Goal: Transaction & Acquisition: Purchase product/service

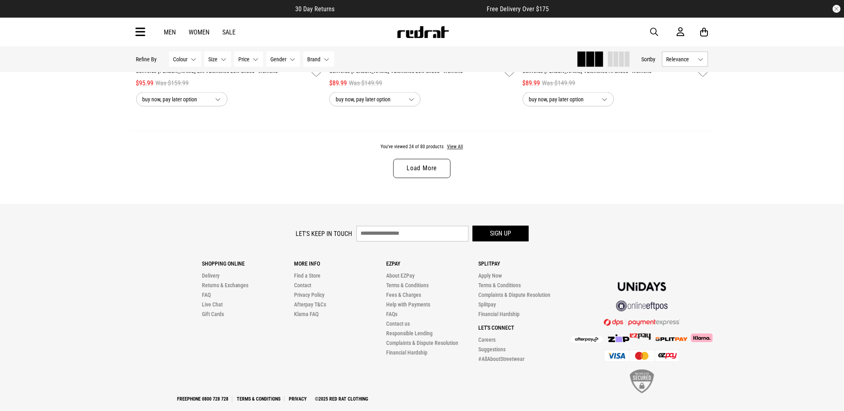
scroll to position [2584, 0]
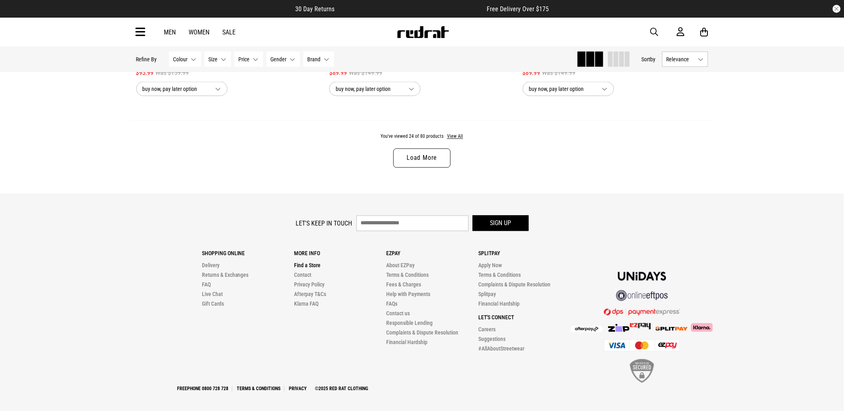
click at [305, 269] on link "Find a Store" at bounding box center [307, 266] width 26 height 6
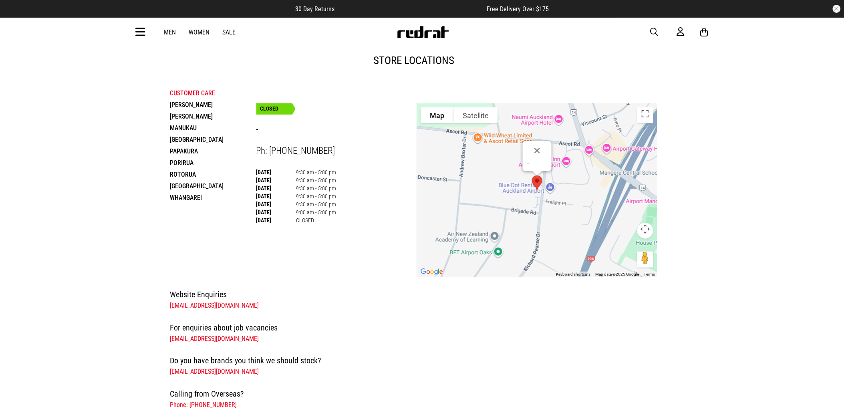
click at [137, 26] on icon at bounding box center [141, 32] width 10 height 13
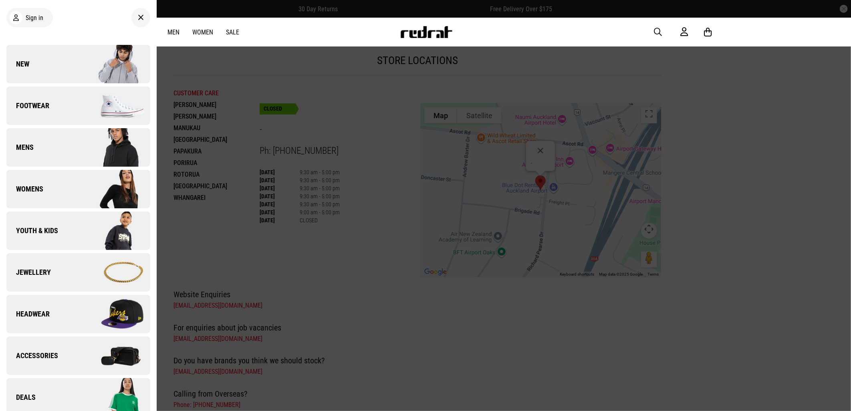
click at [100, 99] on img at bounding box center [114, 106] width 72 height 40
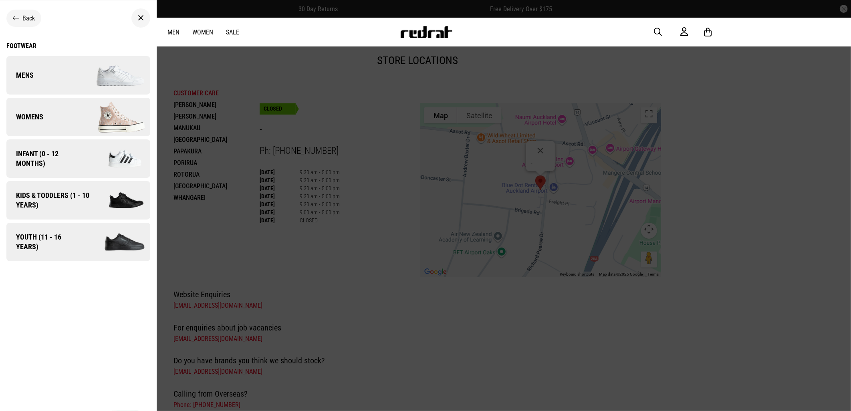
click at [93, 107] on img at bounding box center [114, 117] width 72 height 40
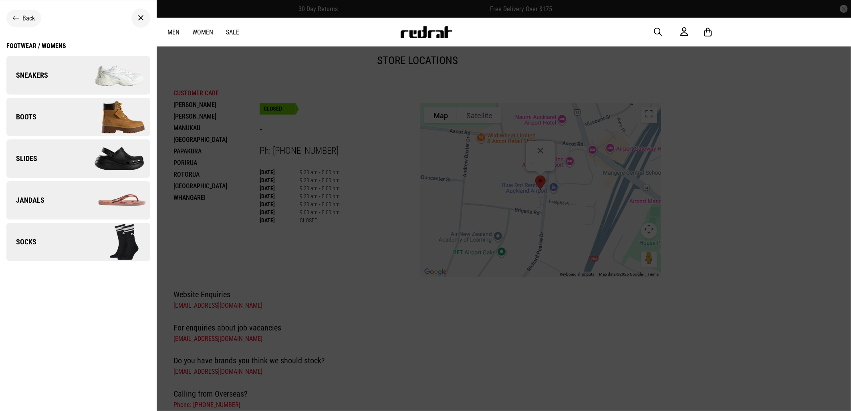
click at [105, 73] on img at bounding box center [114, 75] width 72 height 40
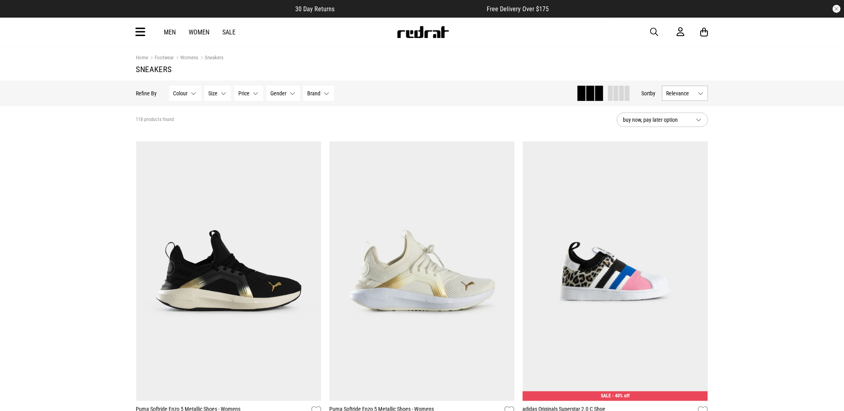
click at [653, 34] on span "button" at bounding box center [655, 32] width 8 height 10
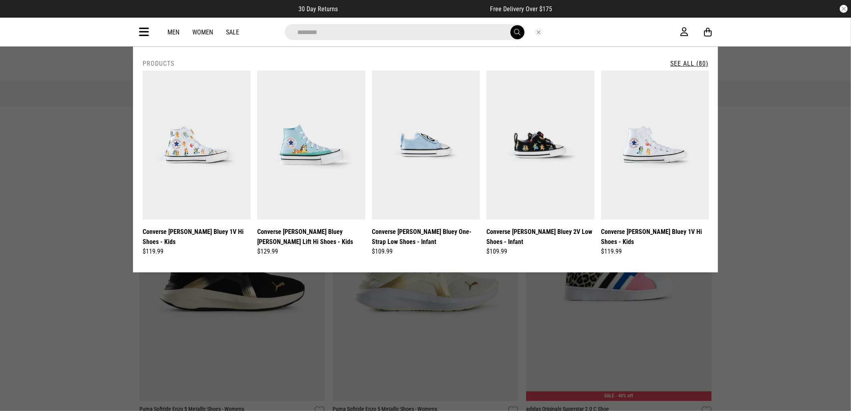
type input "********"
click at [511, 25] on button "submit" at bounding box center [518, 32] width 14 height 14
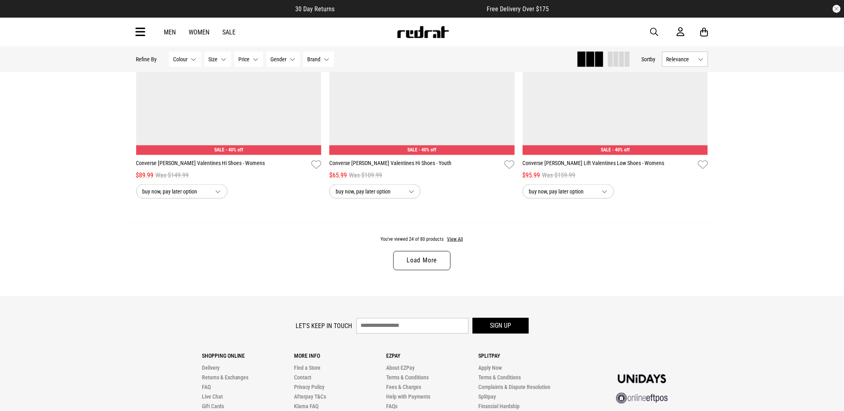
scroll to position [2494, 0]
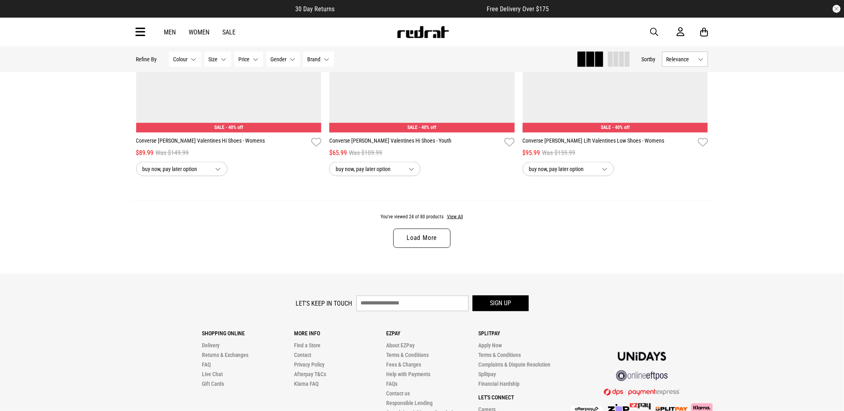
click at [418, 243] on link "Load More" at bounding box center [422, 238] width 57 height 19
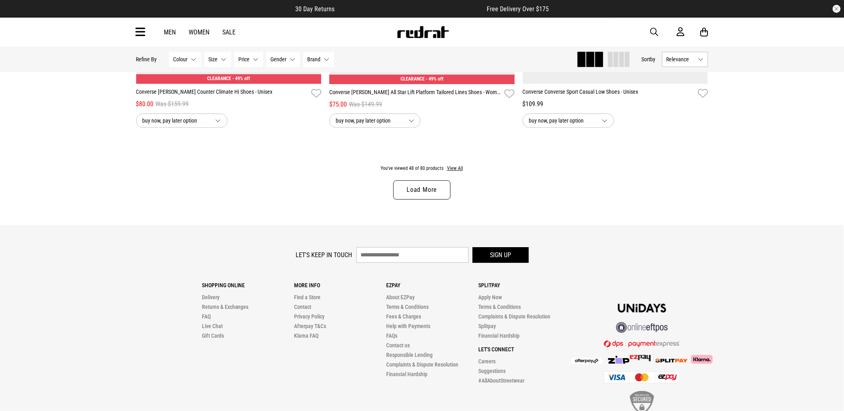
scroll to position [5131, 0]
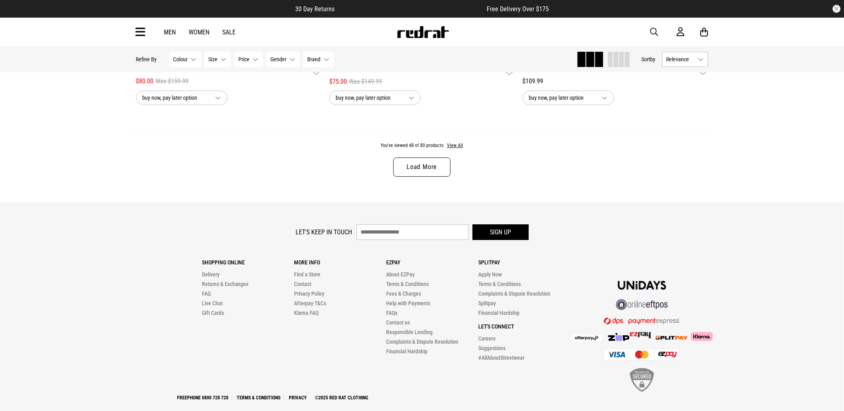
click at [415, 175] on link "Load More" at bounding box center [422, 167] width 57 height 19
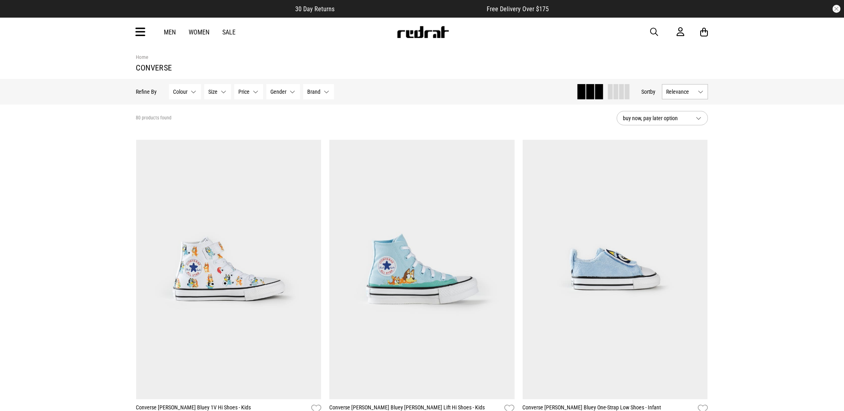
click at [143, 32] on icon at bounding box center [141, 32] width 10 height 13
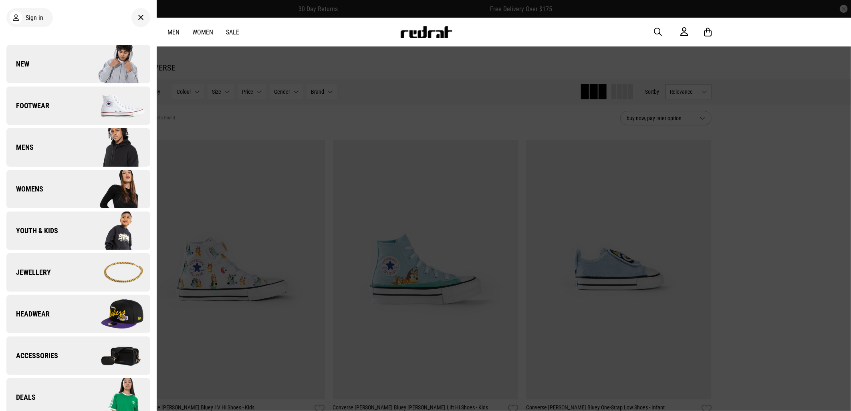
click at [241, 59] on div at bounding box center [425, 205] width 851 height 411
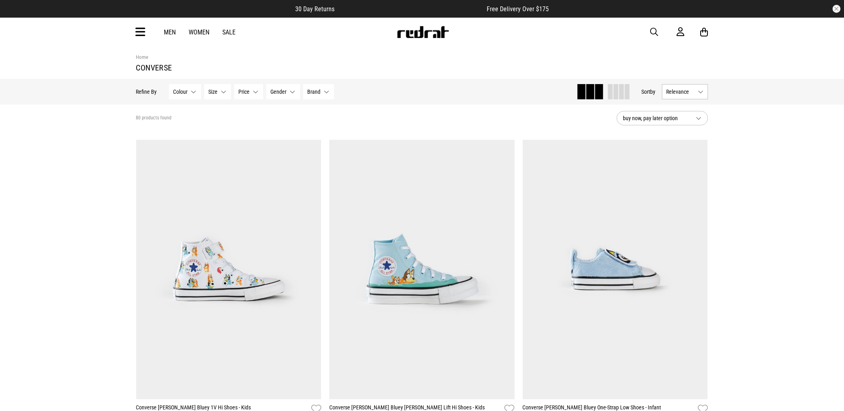
click at [223, 90] on button "Size None selected" at bounding box center [217, 91] width 27 height 15
click at [311, 91] on span "Brand" at bounding box center [314, 92] width 13 height 6
click at [221, 91] on button "Size None selected" at bounding box center [217, 91] width 27 height 15
click at [215, 174] on span at bounding box center [214, 174] width 7 height 7
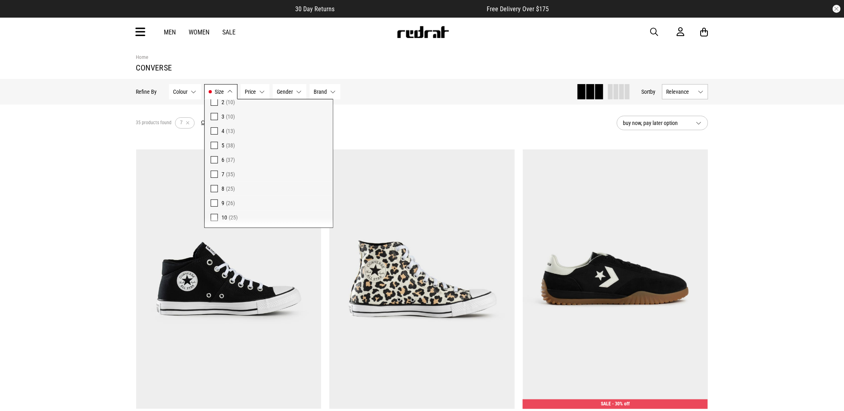
click at [418, 123] on div "35 products found Active Filters 7 Clear" at bounding box center [373, 123] width 475 height 24
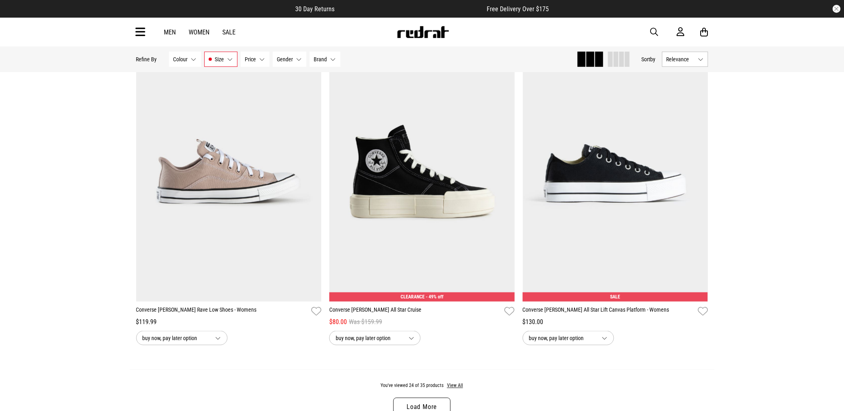
scroll to position [2246, 0]
